Goal: Communication & Community: Answer question/provide support

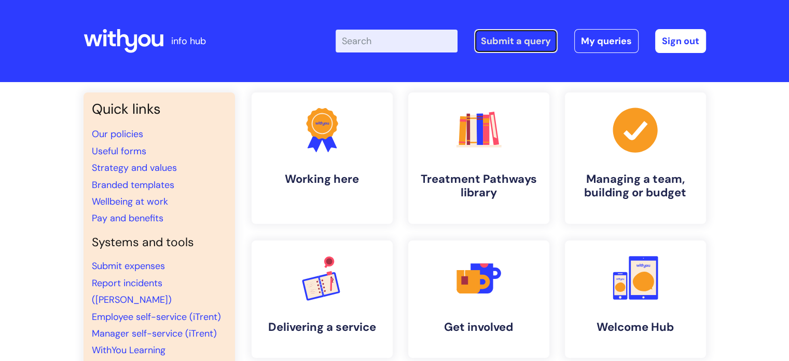
click at [524, 42] on link "Submit a query" at bounding box center [516, 41] width 84 height 24
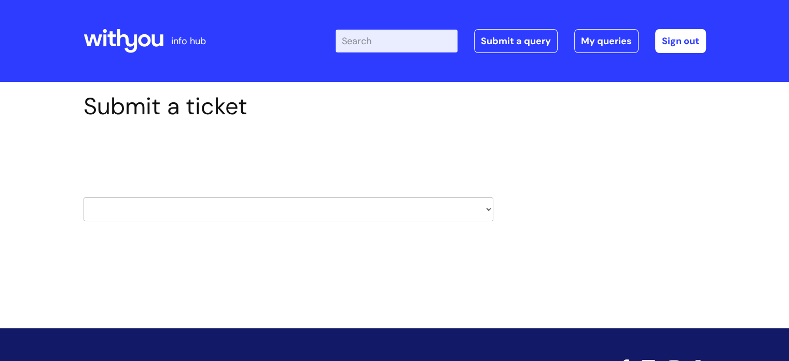
click at [464, 207] on select "HR / People IT and Support Clinical Drug Alerts Finance Accounts Data Support T…" at bounding box center [289, 209] width 410 height 24
select select "systems"
click at [84, 197] on select "HR / People IT and Support Clinical Drug Alerts Finance Accounts Data Support T…" at bounding box center [289, 209] width 410 height 24
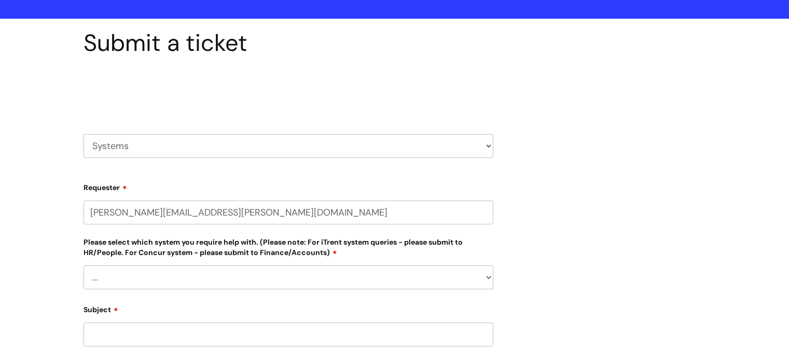
select select "80004286540"
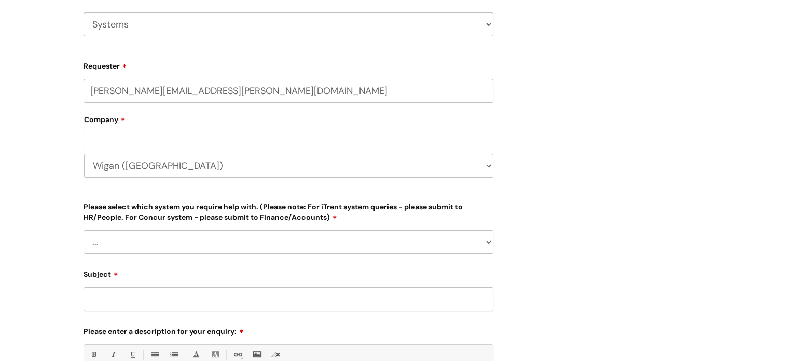
scroll to position [259, 0]
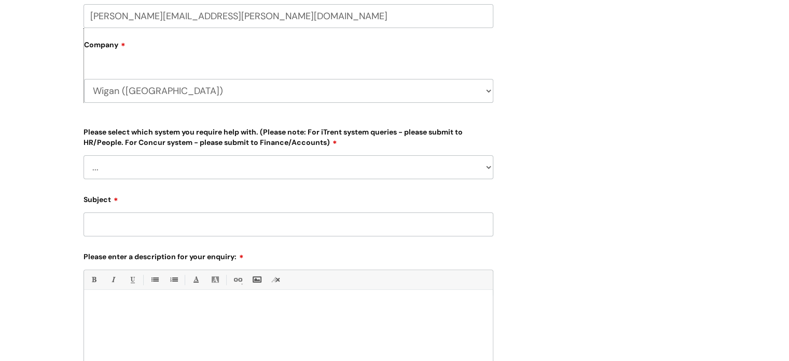
click at [481, 163] on select "... Ulysses Helpdesk Monday.com Nebula fault ILLY CarePath fault Halo fault E-c…" at bounding box center [289, 167] width 410 height 24
select select "Ulysses"
click at [84, 155] on select "... Ulysses Helpdesk Monday.com Nebula fault ILLY CarePath fault Halo fault E-c…" at bounding box center [289, 167] width 410 height 24
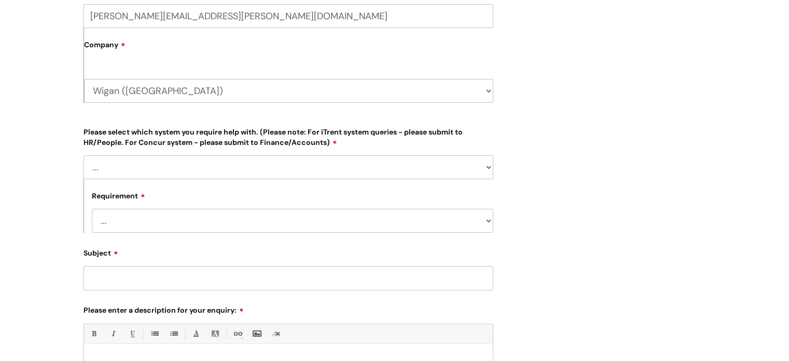
click at [136, 220] on select "... Login required Data report assistance Reporting a fault" at bounding box center [293, 221] width 402 height 24
select select "Data report assistance"
click at [92, 209] on select "... Login required Data report assistance Reporting a fault" at bounding box center [293, 221] width 402 height 24
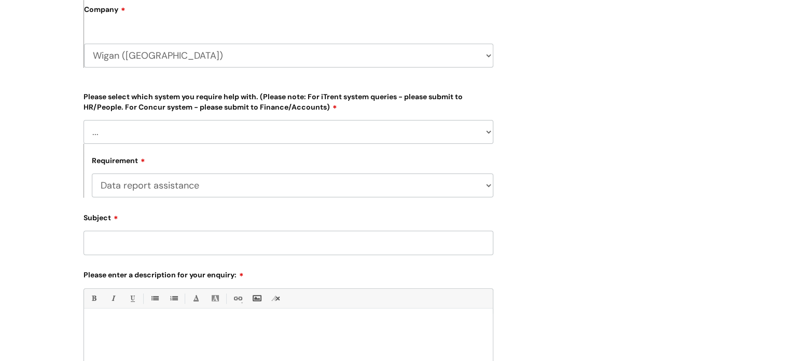
scroll to position [363, 0]
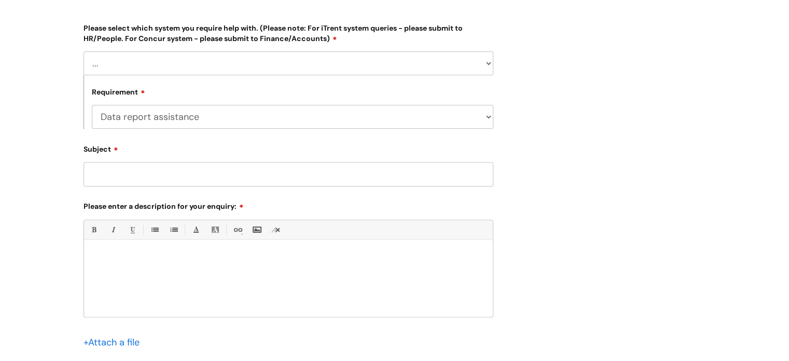
paste div
click at [121, 170] on input "Subject" at bounding box center [289, 174] width 410 height 24
paste input "44595"
click at [93, 256] on p "44595" at bounding box center [288, 257] width 393 height 9
drag, startPoint x: 249, startPoint y: 256, endPoint x: 211, endPoint y: 257, distance: 37.9
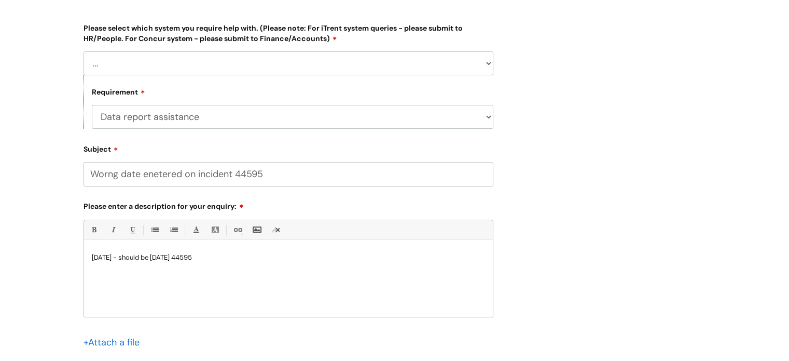
click at [211, 257] on p "05/05/2025 - should be 05/09/2025 44595" at bounding box center [288, 257] width 393 height 9
copy p "44595"
click at [109, 173] on input "Worng date enetered on incident 44595" at bounding box center [289, 174] width 410 height 24
type input "Wrong date entered on incident 44595"
click at [218, 257] on p "05/05/2025 - should be 05/09/2025" at bounding box center [288, 257] width 393 height 9
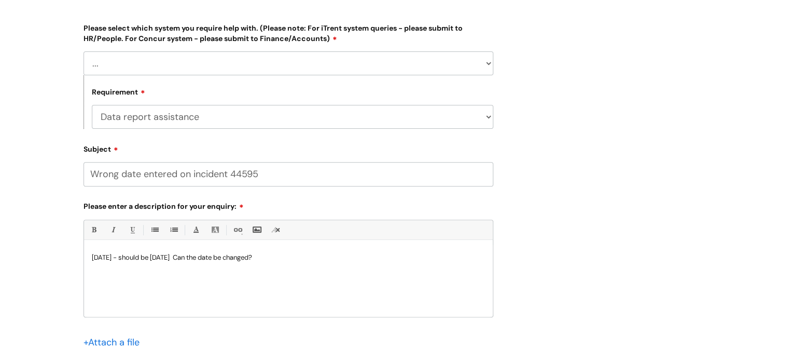
click at [90, 258] on div "05/05/2025 - should be 05/09/2025 Can the date be changed?" at bounding box center [288, 281] width 409 height 72
drag, startPoint x: 121, startPoint y: 257, endPoint x: 126, endPoint y: 289, distance: 32.5
click at [126, 289] on div "Good monoirng Staff memeber ebnetered incorrect date when submitting incident. …" at bounding box center [288, 281] width 409 height 72
click at [140, 257] on p "Good monoirng Staff memeber ebnetered incorrect date when submitting incident. …" at bounding box center [288, 262] width 393 height 19
click at [130, 266] on p "Staff memeber ebnetered incorrect date when submitting incident. He put 05/05/2…" at bounding box center [288, 266] width 393 height 9
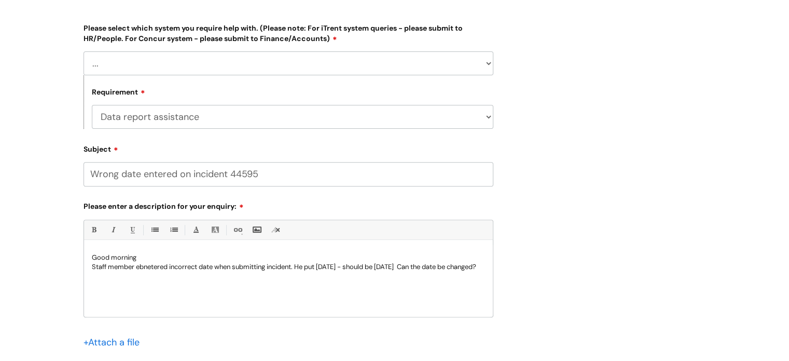
click at [147, 265] on p "Staff member ebnetered incorrect date when submitting incident. He put 05/05/20…" at bounding box center [288, 266] width 393 height 9
click at [149, 264] on p "Staff member enetered incorrect date when submitting incident. He put 05/05/202…" at bounding box center [288, 266] width 393 height 9
drag, startPoint x: 434, startPoint y: 264, endPoint x: 396, endPoint y: 267, distance: 37.5
click at [396, 267] on p "Staff member entered incorrect date when submitting incident. He put 05/05/2025…" at bounding box center [288, 266] width 393 height 9
drag, startPoint x: 95, startPoint y: 231, endPoint x: 125, endPoint y: 268, distance: 47.2
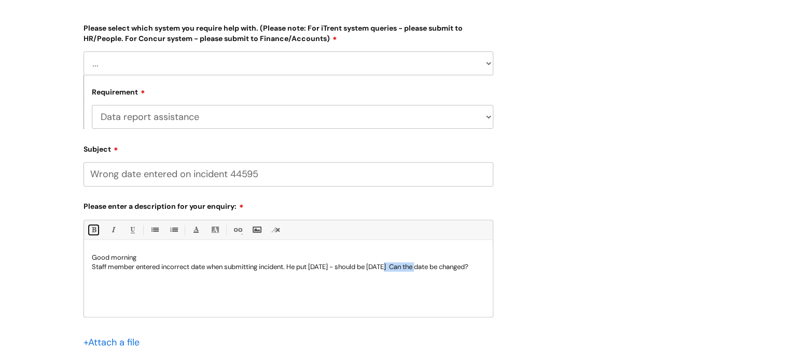
click at [95, 231] on link "Bold (Ctrl-B)" at bounding box center [93, 229] width 13 height 13
click at [219, 308] on div "Good morning Staff member entered incorrect date when submitting incident. He p…" at bounding box center [288, 281] width 409 height 72
click at [136, 271] on p "Staff member entered incorrect date when submitting incident. He put 05/05/2025…" at bounding box center [288, 266] width 393 height 9
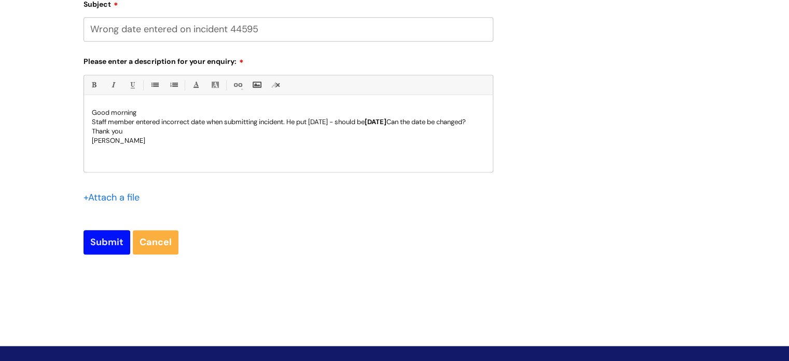
scroll to position [571, 0]
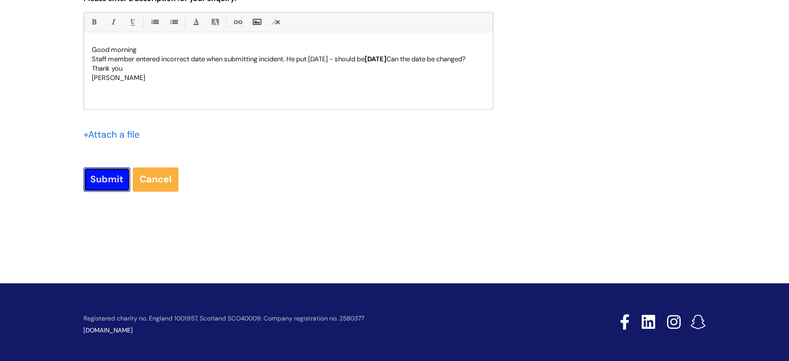
click at [102, 176] on input "Submit" at bounding box center [107, 179] width 47 height 24
type input "Please Wait..."
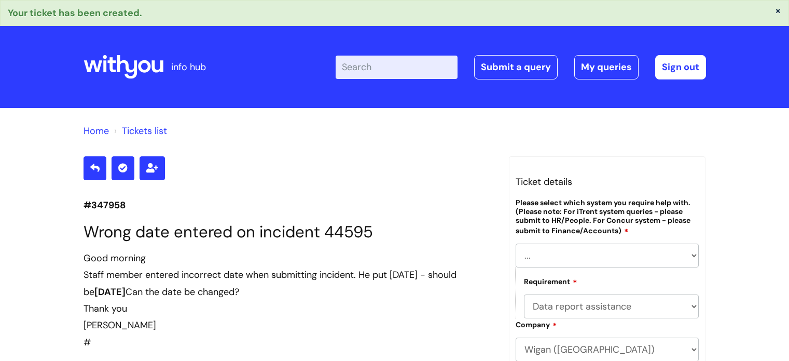
select select "[PERSON_NAME]"
select select "Data report assistance"
